Goal: Understand process/instructions

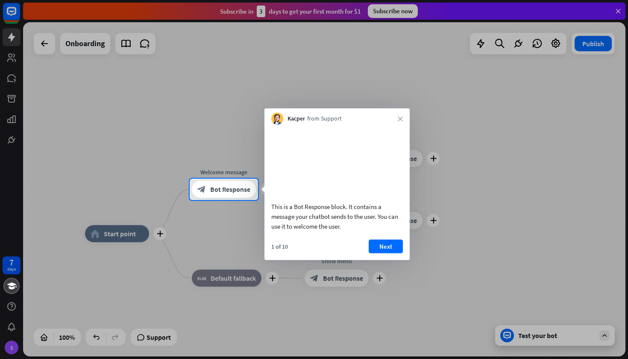
click at [386, 253] on button "Next" at bounding box center [386, 246] width 34 height 14
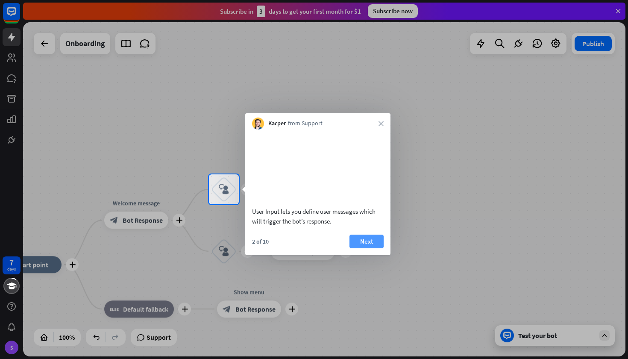
click at [371, 248] on button "Next" at bounding box center [367, 242] width 34 height 14
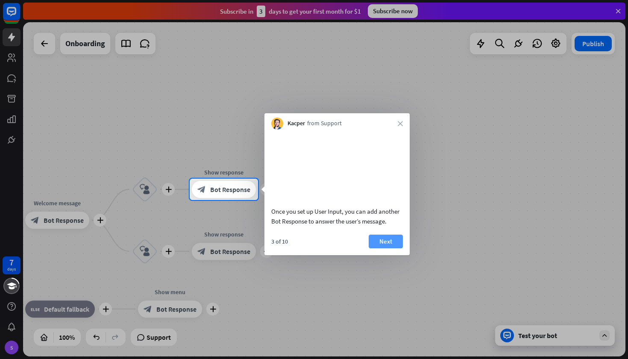
click at [382, 247] on button "Next" at bounding box center [386, 242] width 34 height 14
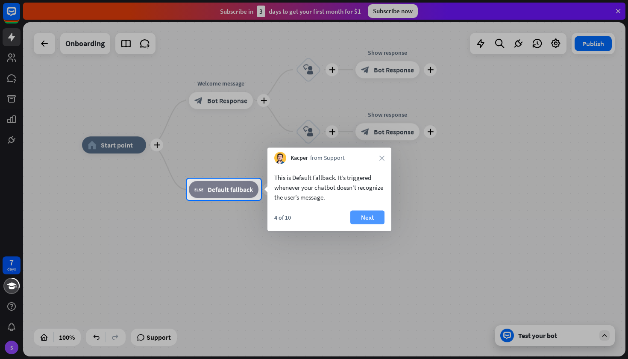
click at [363, 212] on button "Next" at bounding box center [367, 218] width 34 height 14
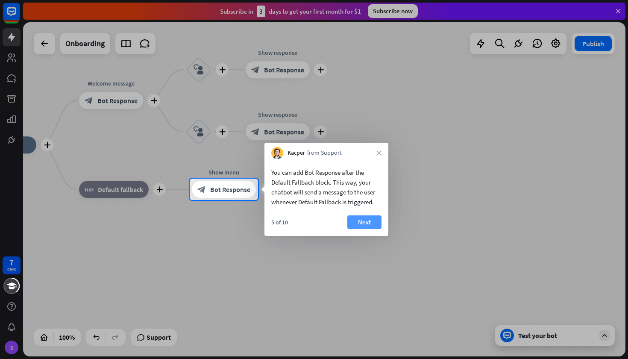
click at [364, 226] on button "Next" at bounding box center [364, 222] width 34 height 14
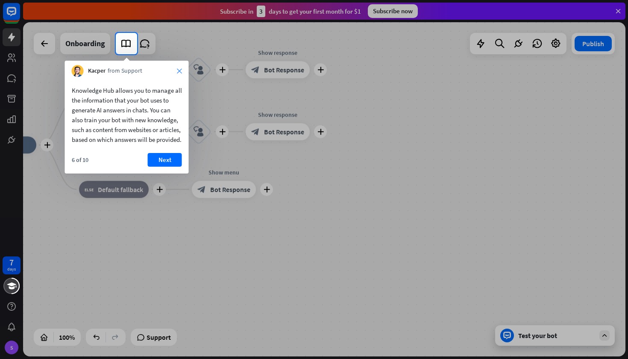
click at [177, 71] on icon "close" at bounding box center [179, 70] width 5 height 5
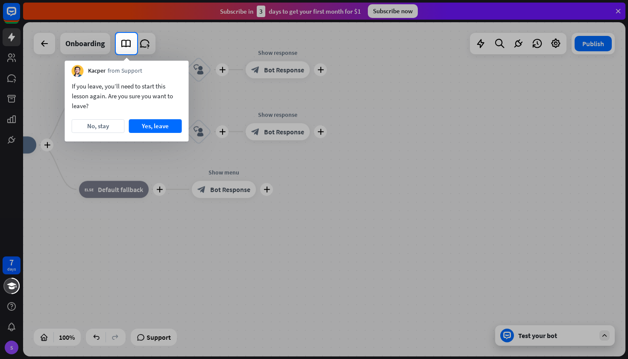
click at [177, 71] on div "Kacper from Support" at bounding box center [127, 69] width 124 height 16
click at [102, 124] on button "No, stay" at bounding box center [98, 126] width 53 height 14
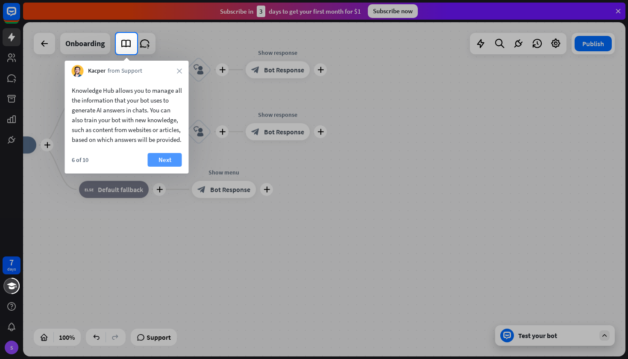
click at [158, 167] on button "Next" at bounding box center [165, 160] width 34 height 14
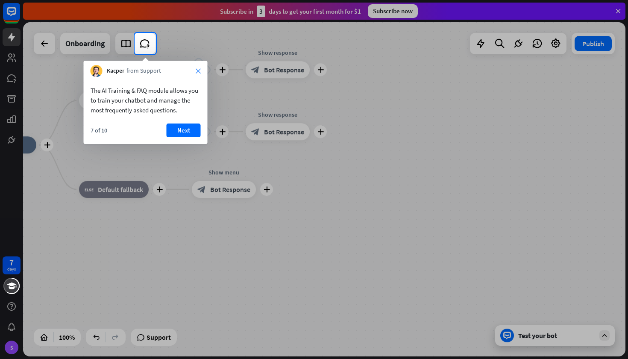
click at [196, 71] on icon "close" at bounding box center [198, 70] width 5 height 5
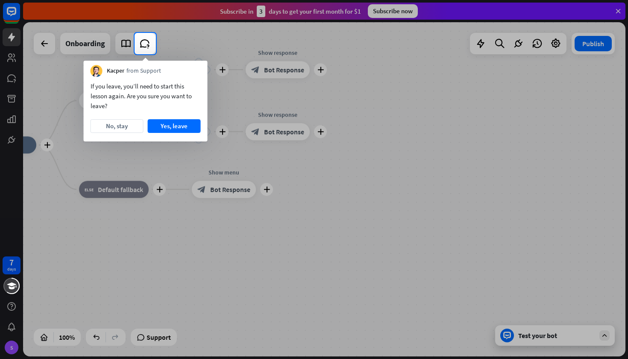
click at [19, 37] on div at bounding box center [67, 43] width 135 height 21
click at [18, 37] on div at bounding box center [67, 43] width 135 height 21
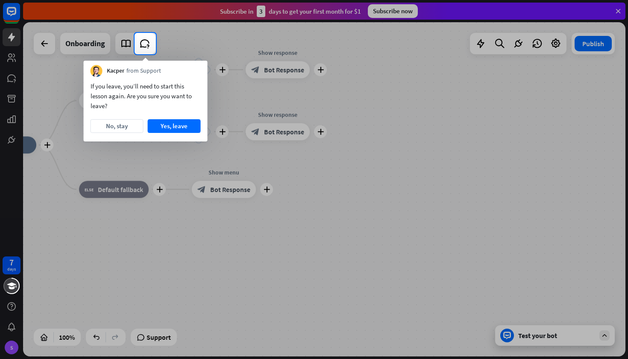
drag, startPoint x: 18, startPoint y: 37, endPoint x: 115, endPoint y: 80, distance: 106.8
click at [23, 37] on div at bounding box center [67, 43] width 135 height 21
click at [126, 132] on button "No, stay" at bounding box center [117, 126] width 53 height 14
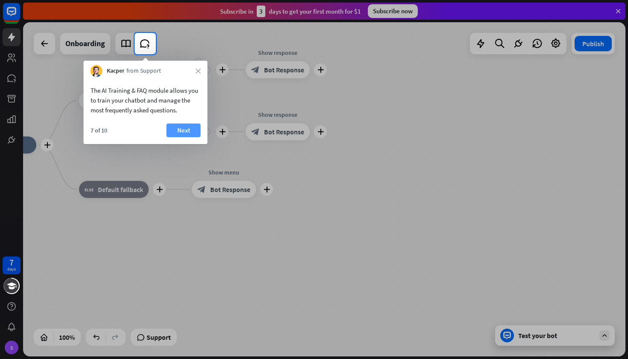
click at [178, 133] on button "Next" at bounding box center [184, 131] width 34 height 14
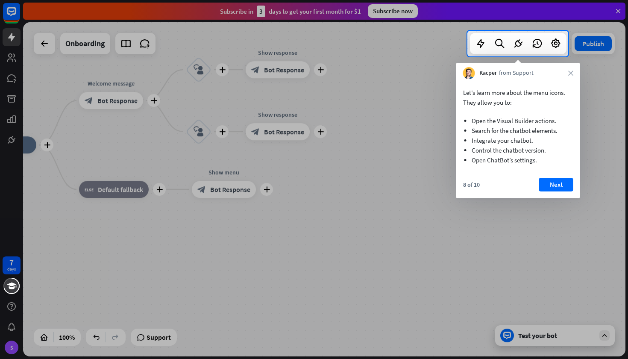
click at [566, 68] on div "Kacper from Support close" at bounding box center [518, 71] width 124 height 16
